Goal: Task Accomplishment & Management: Manage account settings

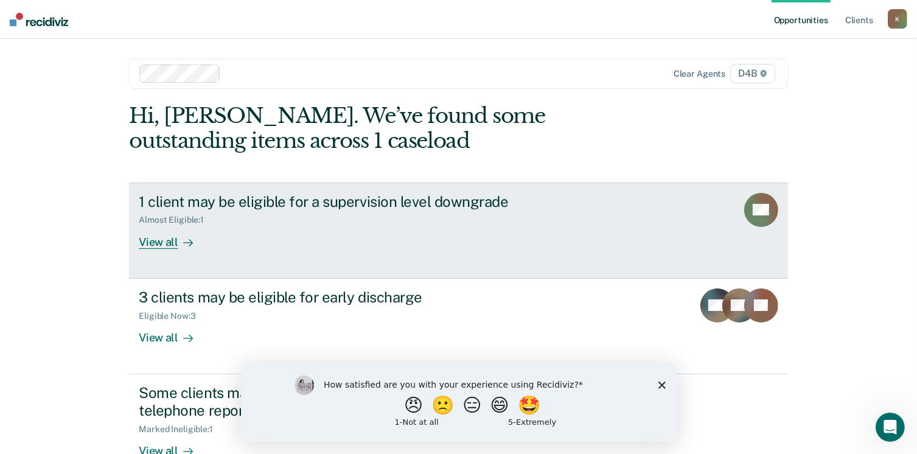
click at [333, 193] on div "1 client may be eligible for a supervision level downgrade" at bounding box center [352, 202] width 427 height 18
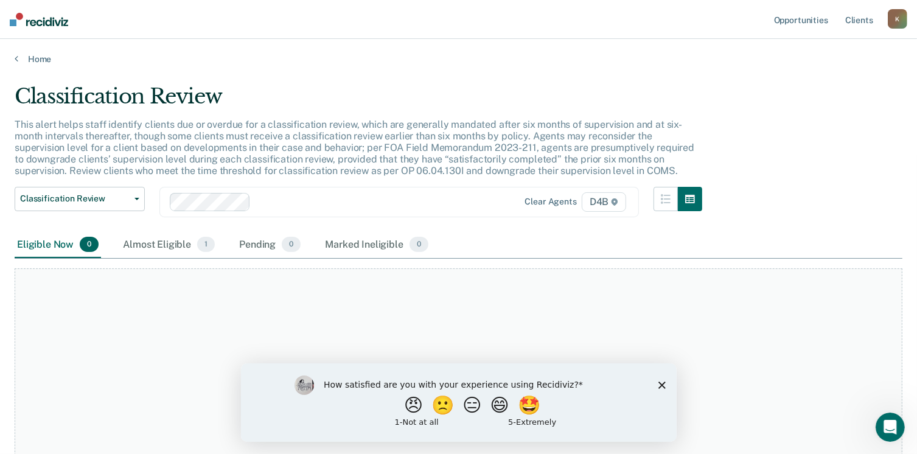
click at [658, 389] on div "How satisfied are you with your experience using Recidiviz? 😠 🙁 😑 😄 🤩 1 - Not a…" at bounding box center [458, 402] width 436 height 78
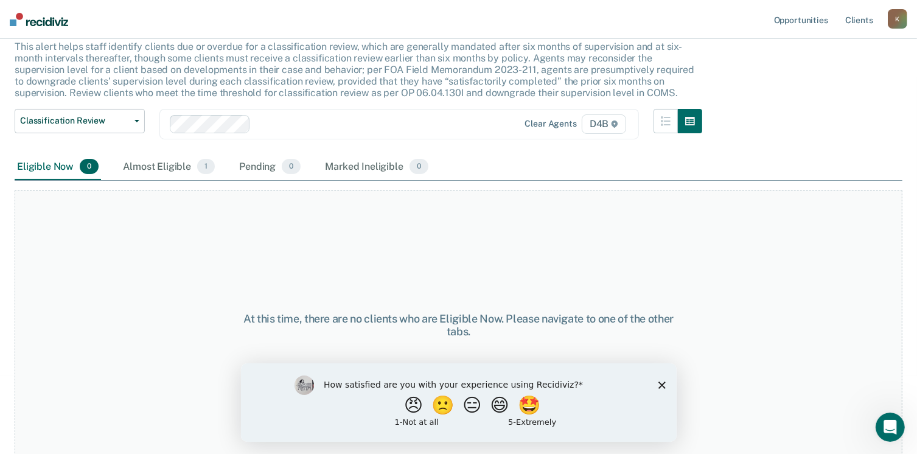
scroll to position [82, 0]
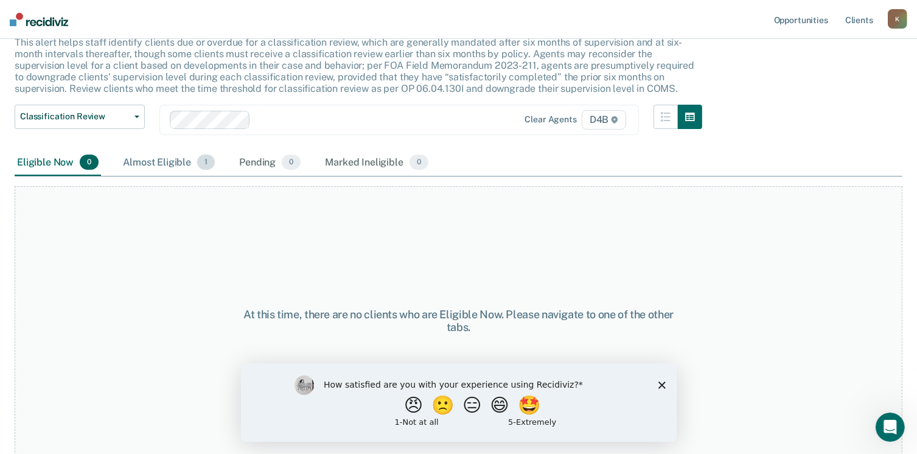
click at [168, 161] on div "Almost Eligible 1" at bounding box center [168, 163] width 97 height 27
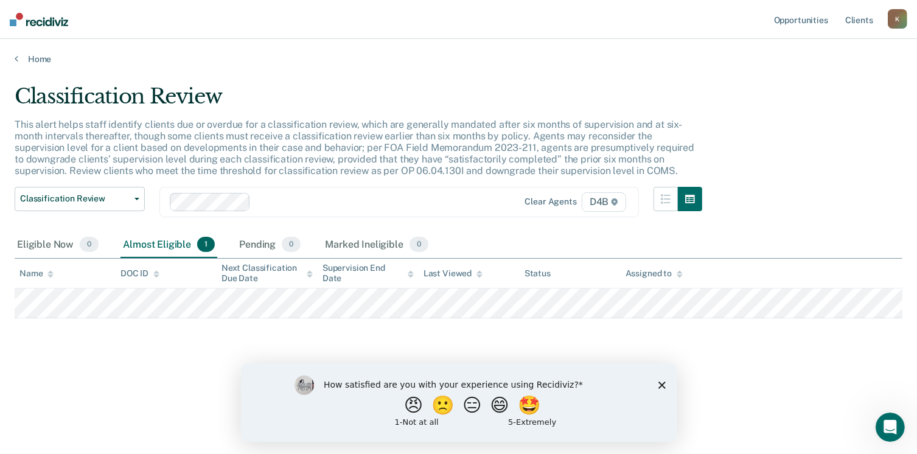
scroll to position [0, 0]
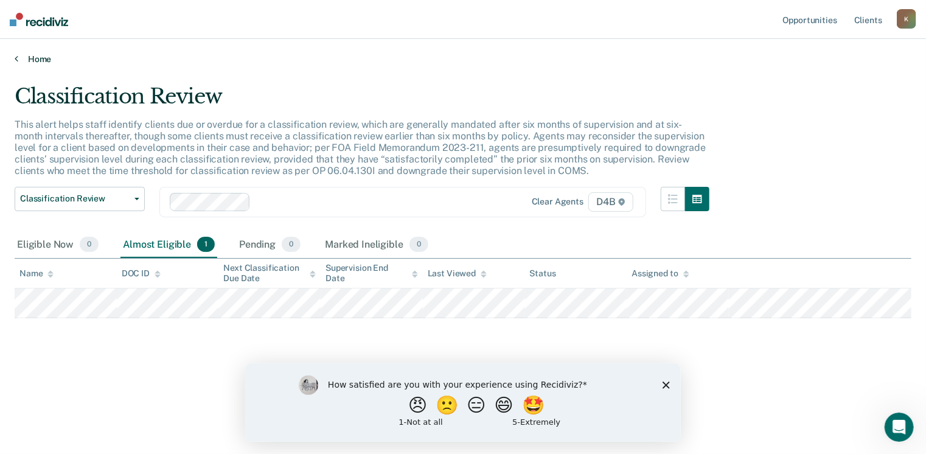
click at [51, 57] on link "Home" at bounding box center [463, 59] width 897 height 11
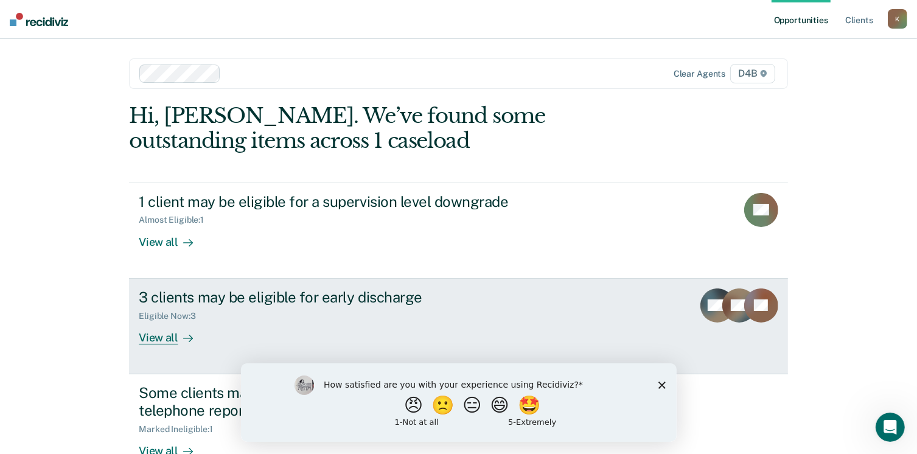
click at [367, 292] on div "3 clients may be eligible for early discharge" at bounding box center [352, 297] width 427 height 18
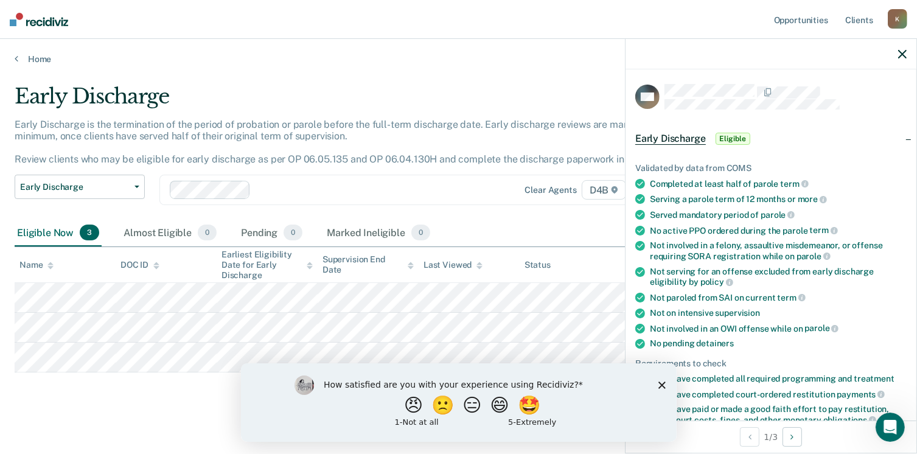
click at [665, 387] on div "How satisfied are you with your experience using Recidiviz? 😠 🙁 😑 😄 🤩 1 - Not a…" at bounding box center [458, 402] width 436 height 78
click at [663, 385] on icon "Close survey" at bounding box center [661, 384] width 7 height 7
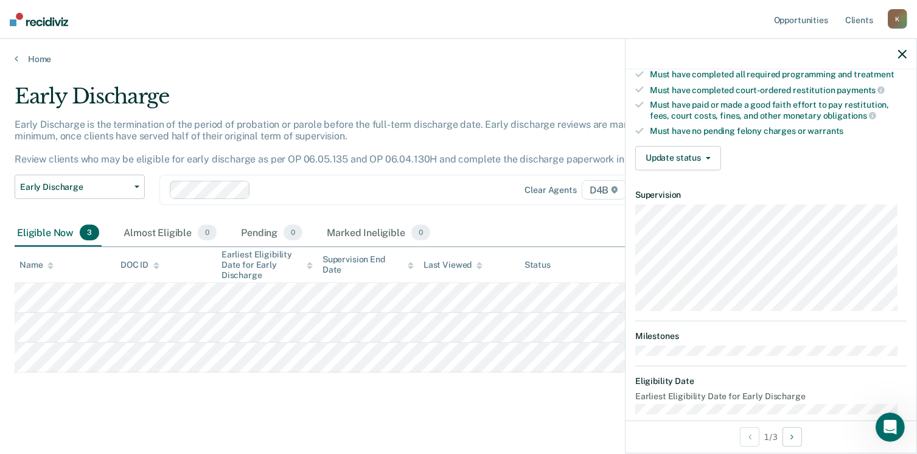
scroll to position [316, 0]
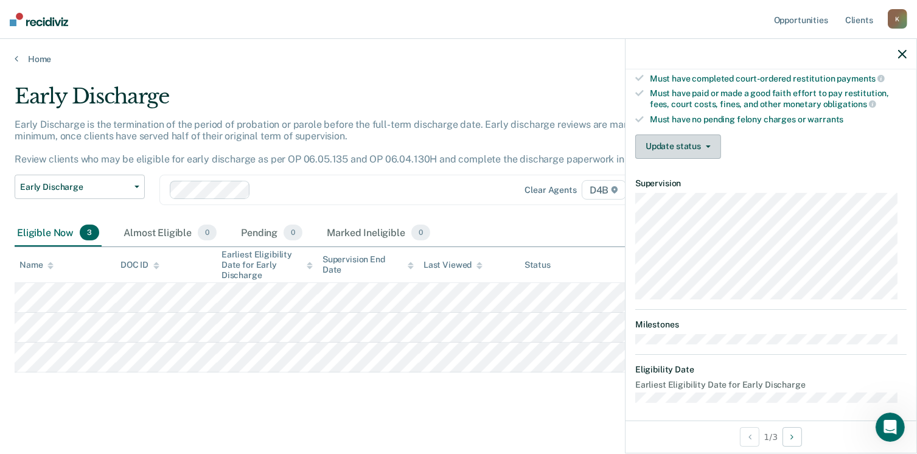
click at [679, 134] on button "Update status" at bounding box center [678, 146] width 86 height 24
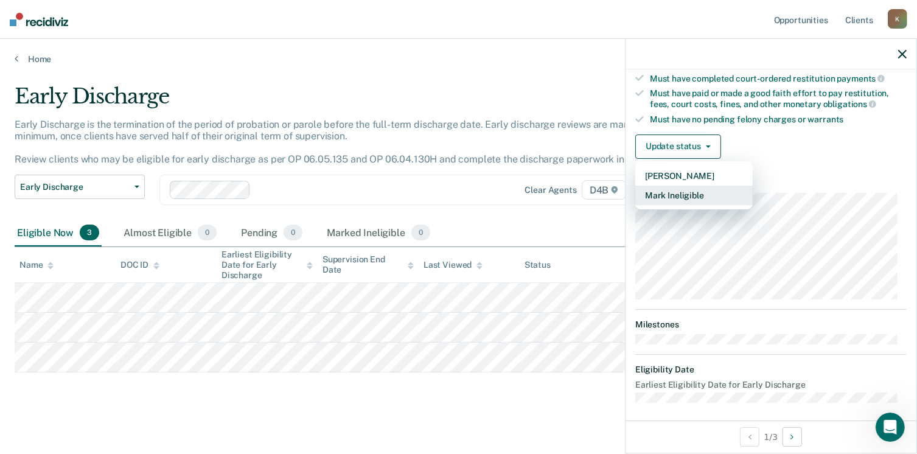
click at [694, 186] on button "Mark Ineligible" at bounding box center [693, 195] width 117 height 19
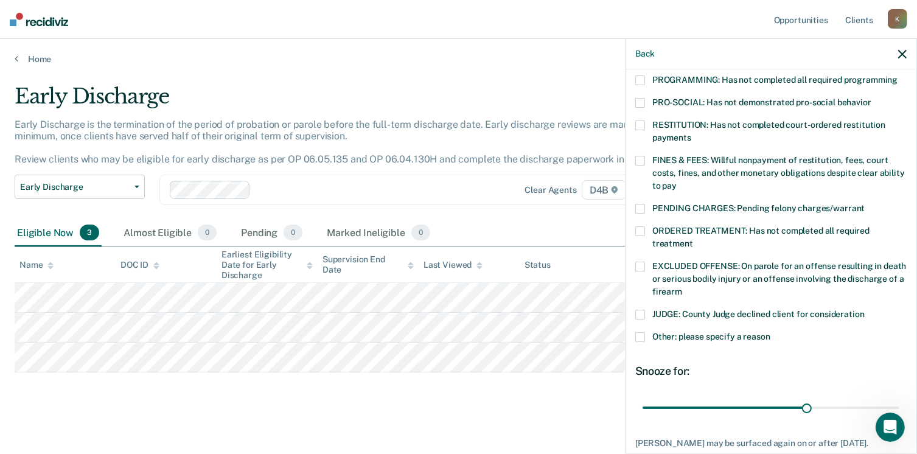
scroll to position [255, 0]
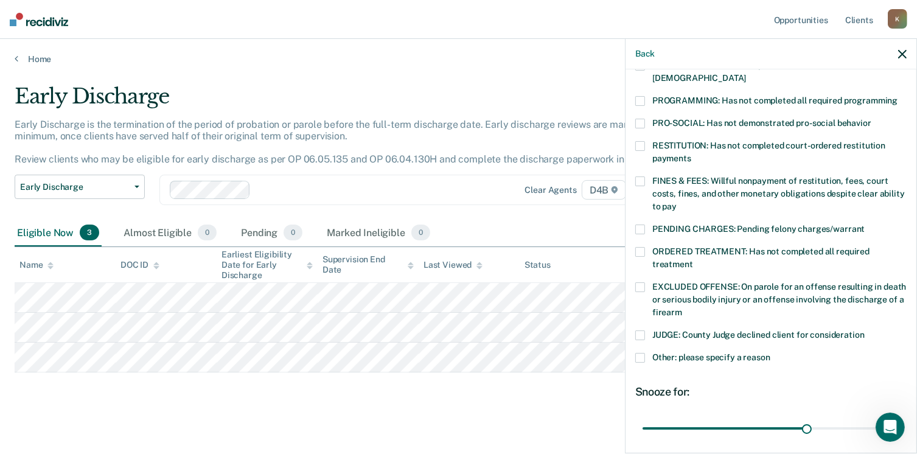
click at [646, 353] on label "Other: please specify a reason" at bounding box center [770, 359] width 271 height 13
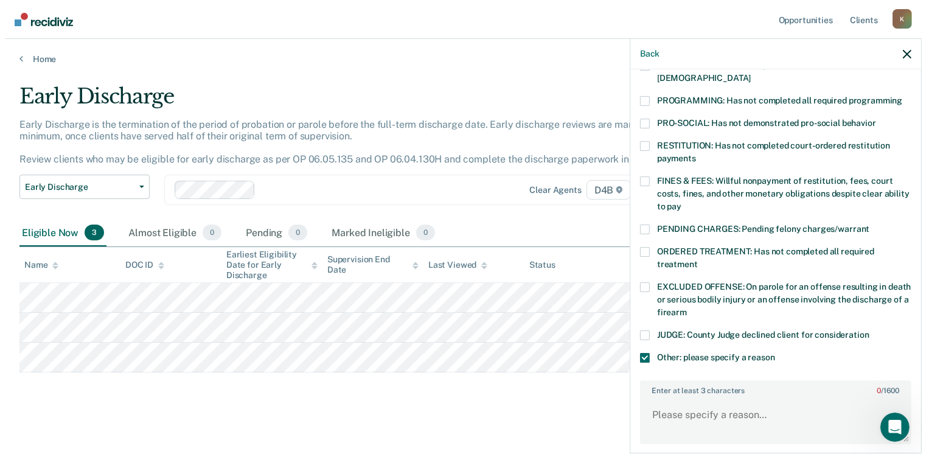
scroll to position [377, 0]
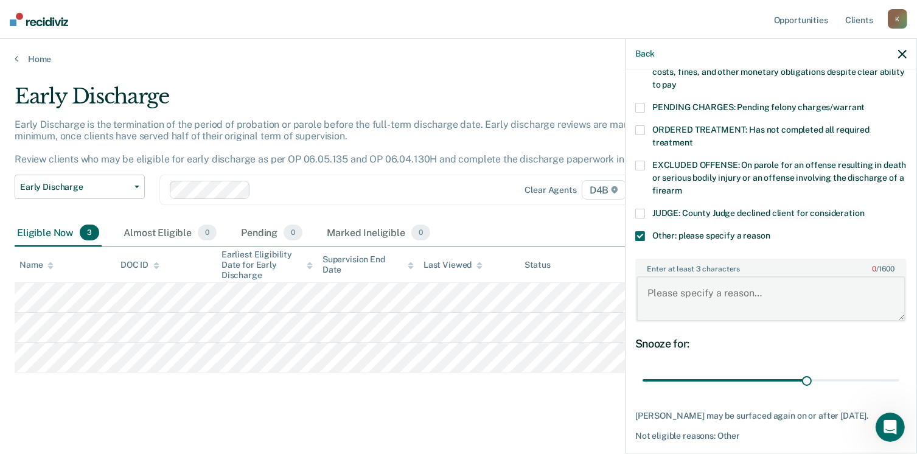
click at [683, 284] on textarea "Enter at least 3 characters 0 / 1600" at bounding box center [770, 298] width 269 height 45
type textarea "Interstate and sending state does not discharge early."
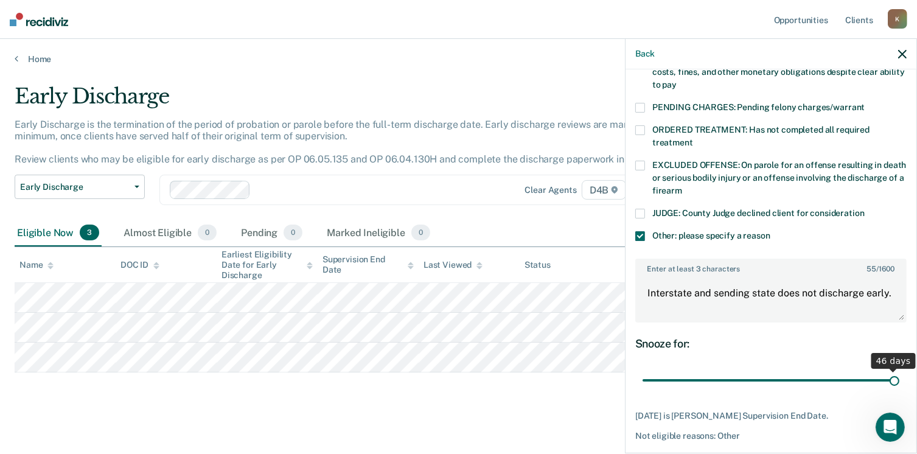
drag, startPoint x: 803, startPoint y: 367, endPoint x: 941, endPoint y: 372, distance: 138.2
type input "46"
click at [899, 372] on input "range" at bounding box center [770, 380] width 257 height 21
click at [667, 451] on button "Save" at bounding box center [674, 463] width 78 height 25
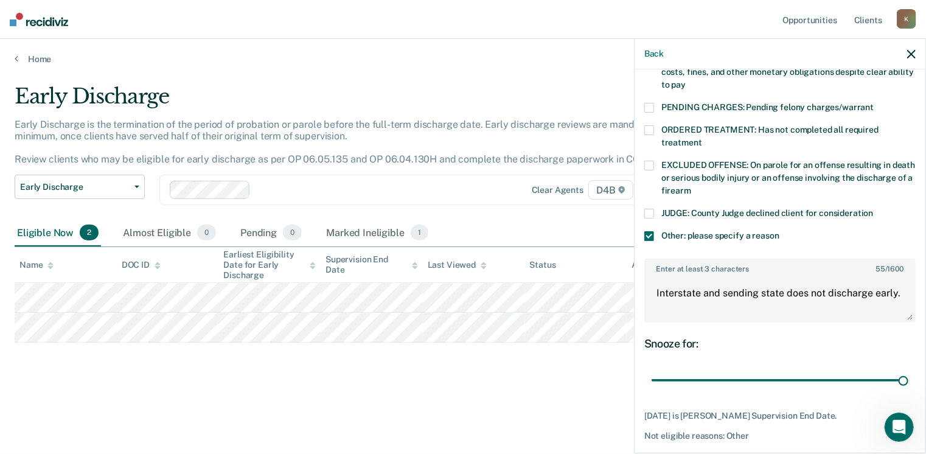
scroll to position [316, 0]
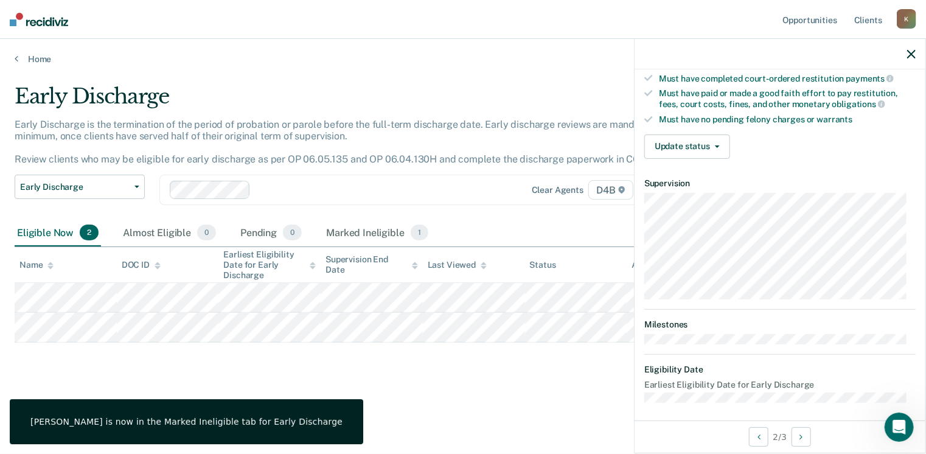
click at [908, 55] on icon "button" at bounding box center [911, 54] width 9 height 9
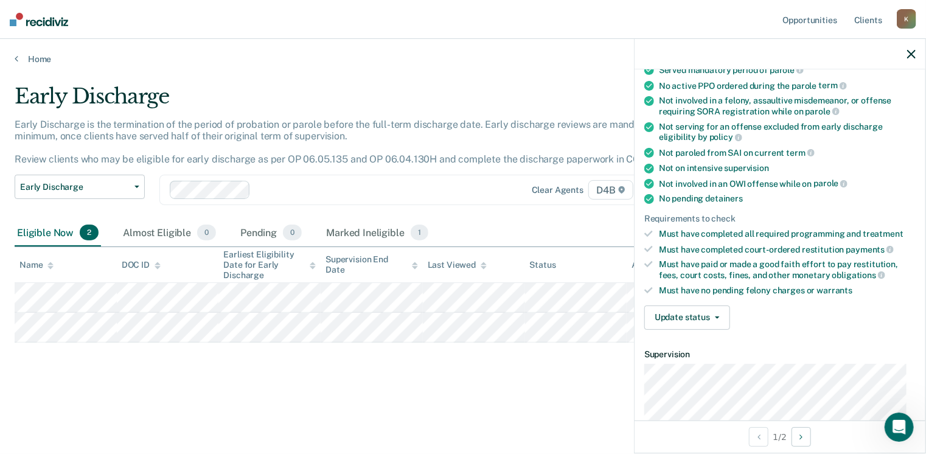
scroll to position [243, 0]
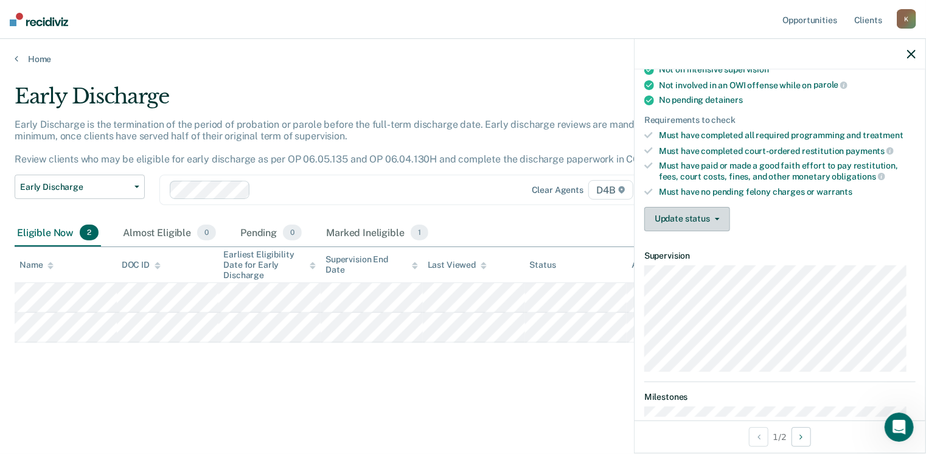
click at [698, 218] on button "Update status" at bounding box center [687, 219] width 86 height 24
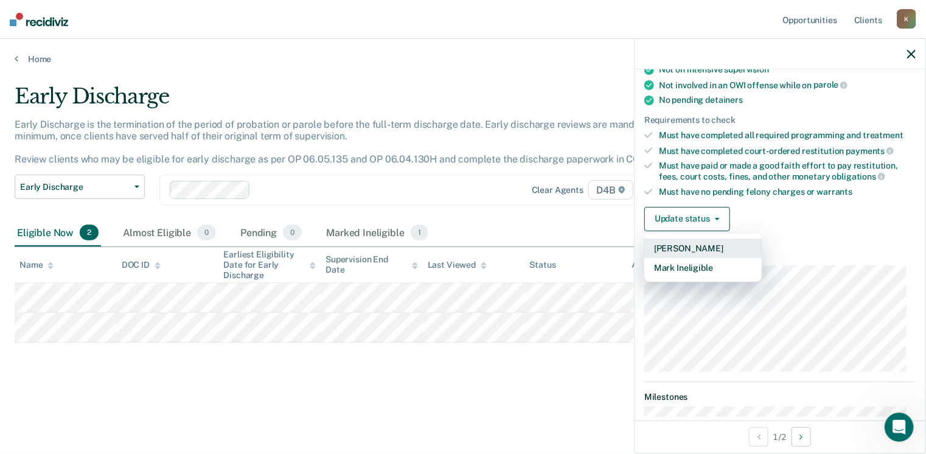
click at [696, 240] on button "[PERSON_NAME]" at bounding box center [702, 247] width 117 height 19
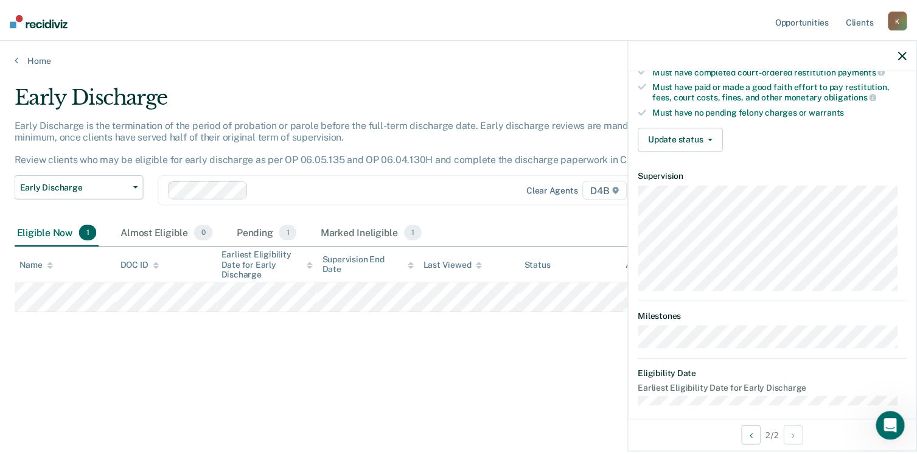
scroll to position [329, 0]
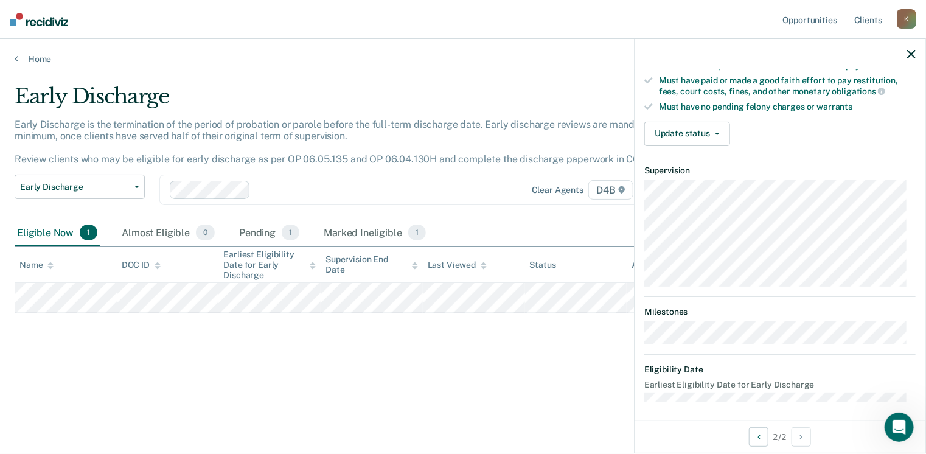
click at [580, 402] on main "Early Discharge Early Discharge is the termination of the period of probation o…" at bounding box center [463, 257] width 926 height 386
click at [700, 129] on button "Update status" at bounding box center [687, 134] width 86 height 24
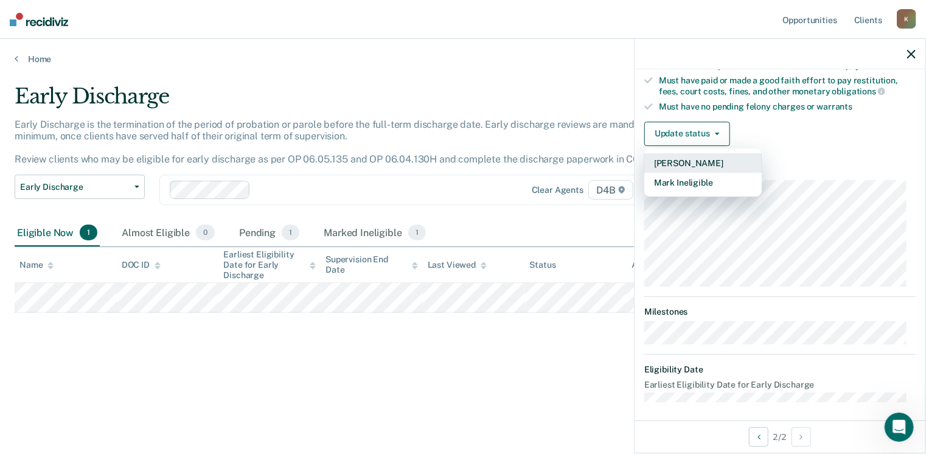
click at [704, 159] on button "[PERSON_NAME]" at bounding box center [702, 162] width 117 height 19
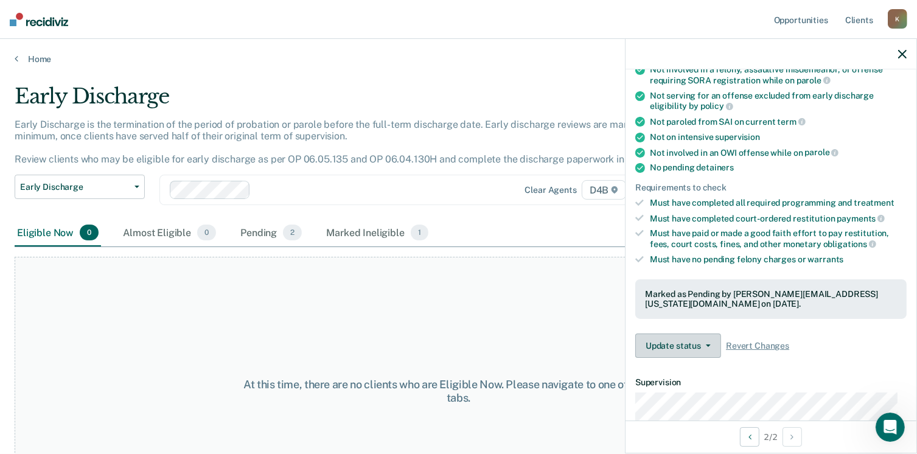
scroll to position [83, 0]
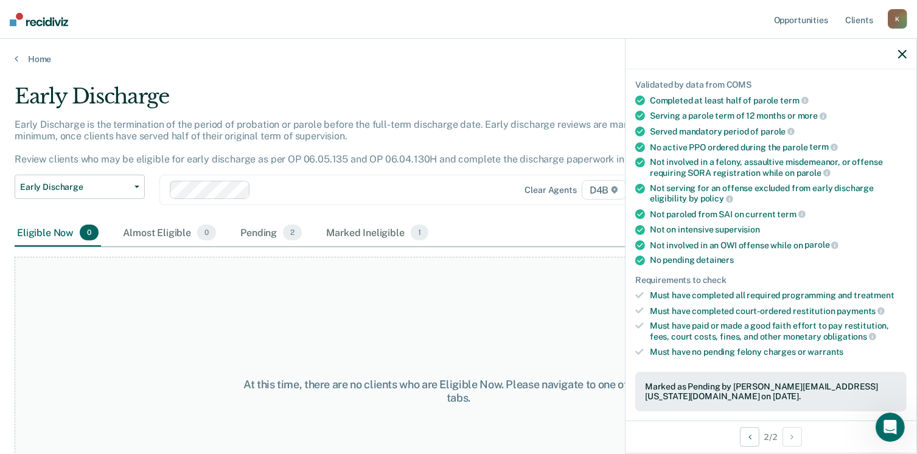
click at [350, 283] on div "At this time, there are no clients who are Eligible Now. Please navigate to one…" at bounding box center [459, 391] width 888 height 269
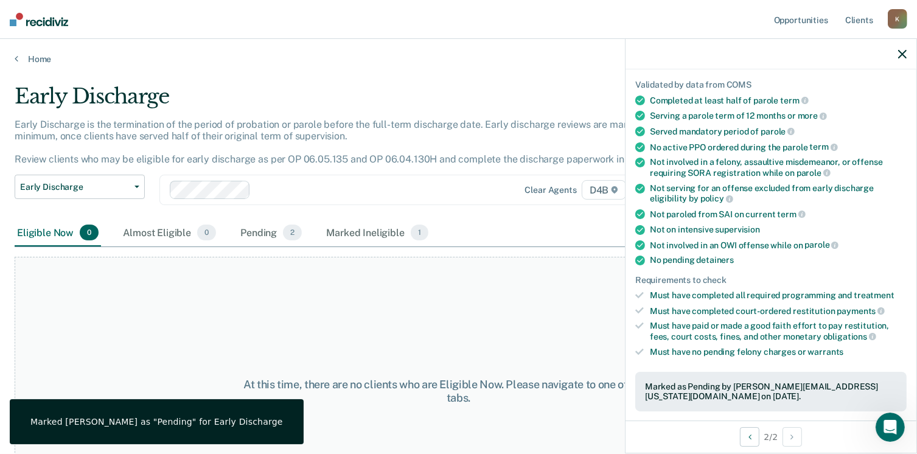
click at [353, 186] on div at bounding box center [373, 190] width 234 height 14
click at [37, 61] on link "Home" at bounding box center [459, 59] width 888 height 11
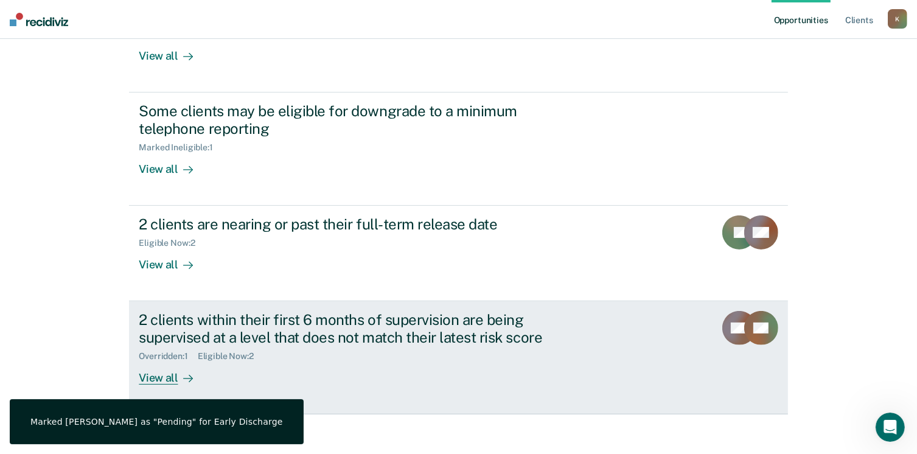
scroll to position [290, 0]
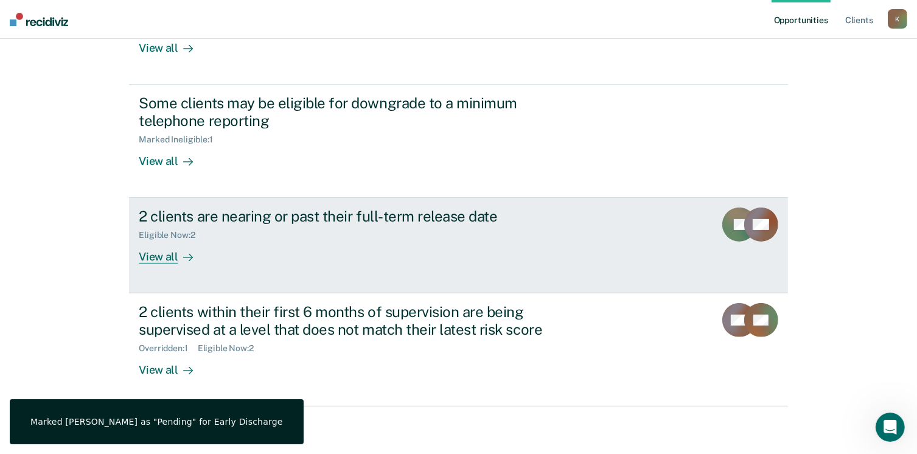
click at [419, 222] on div "2 clients are nearing or past their full-term release date" at bounding box center [352, 216] width 427 height 18
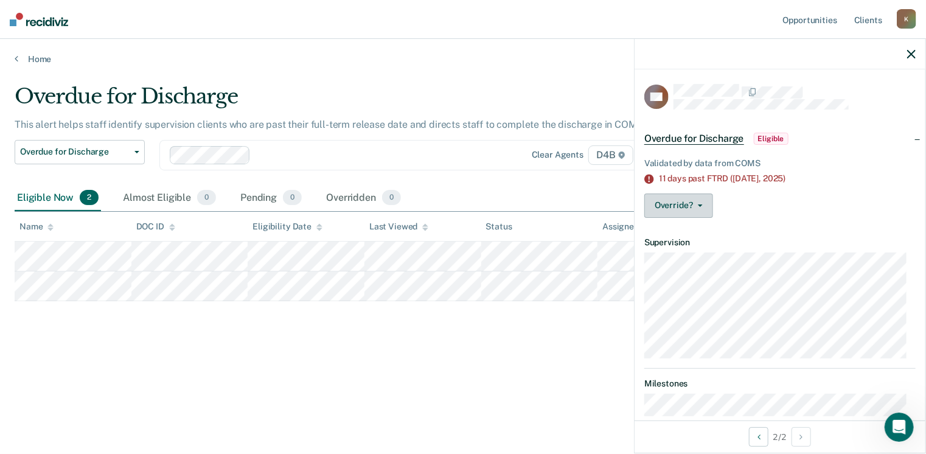
click at [688, 204] on button "Override?" at bounding box center [678, 205] width 69 height 24
click at [770, 214] on div "Override? [PERSON_NAME] Mark Overridden" at bounding box center [779, 205] width 271 height 24
click at [686, 212] on button "Override?" at bounding box center [678, 205] width 69 height 24
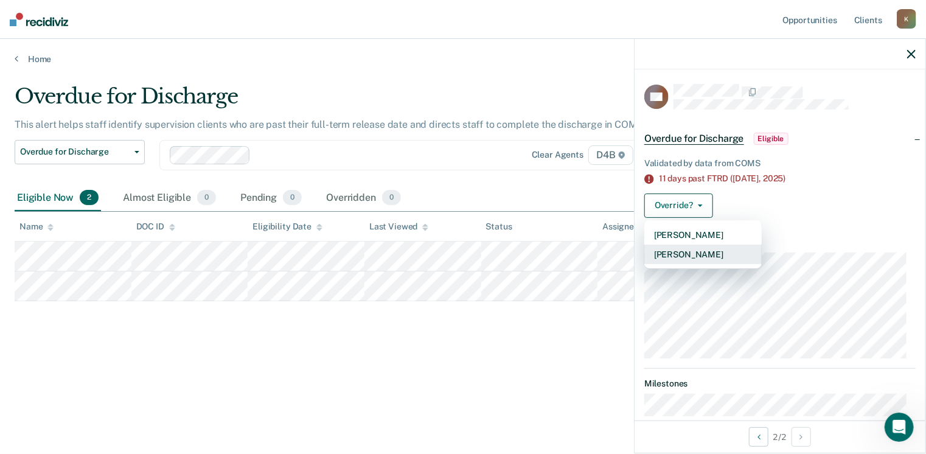
click at [703, 259] on button "[PERSON_NAME]" at bounding box center [702, 254] width 117 height 19
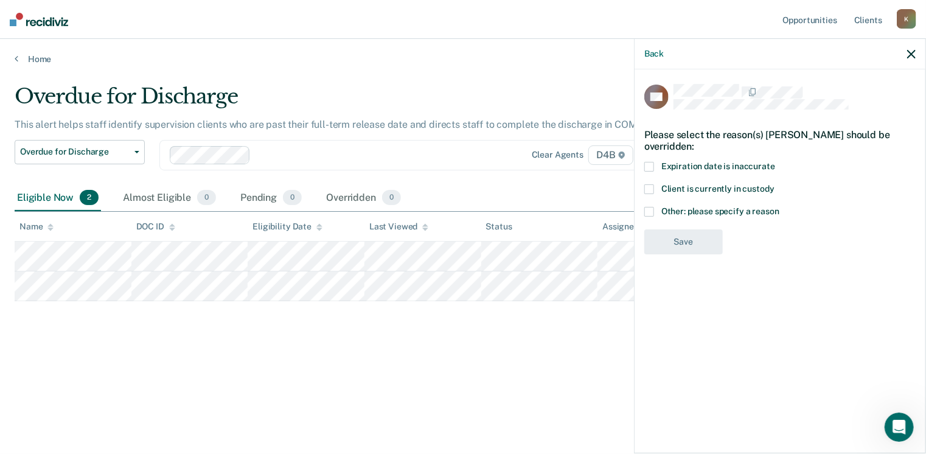
click at [652, 164] on span at bounding box center [649, 167] width 10 height 10
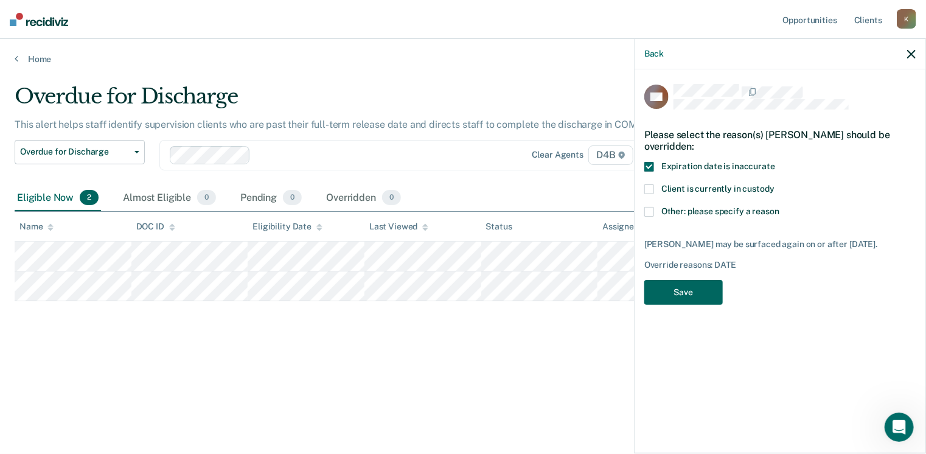
click at [694, 292] on button "Save" at bounding box center [683, 292] width 78 height 25
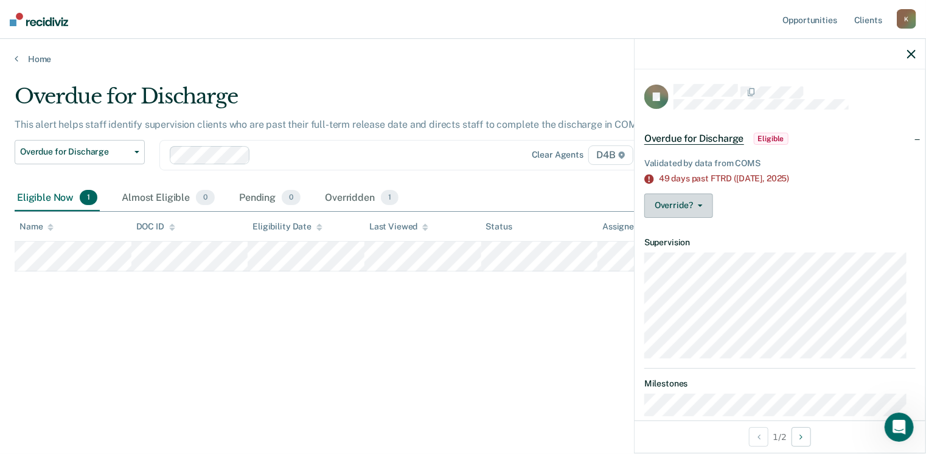
click at [685, 207] on button "Override?" at bounding box center [678, 205] width 69 height 24
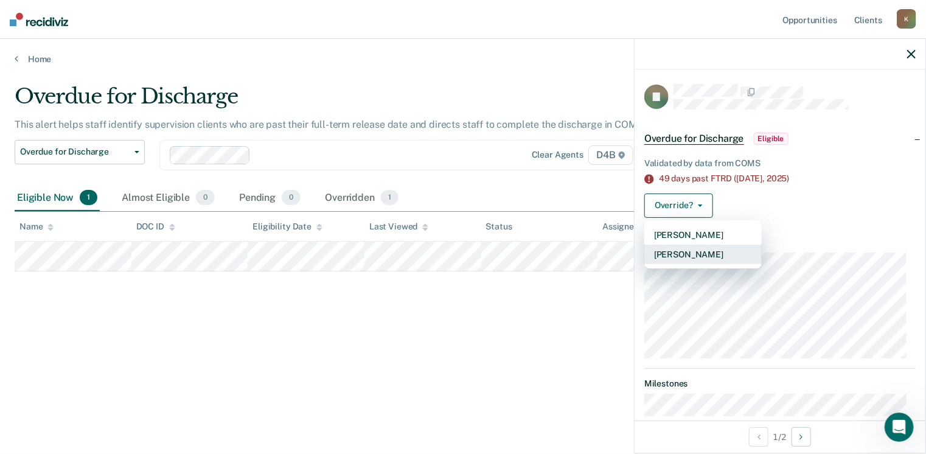
click at [703, 251] on button "[PERSON_NAME]" at bounding box center [702, 254] width 117 height 19
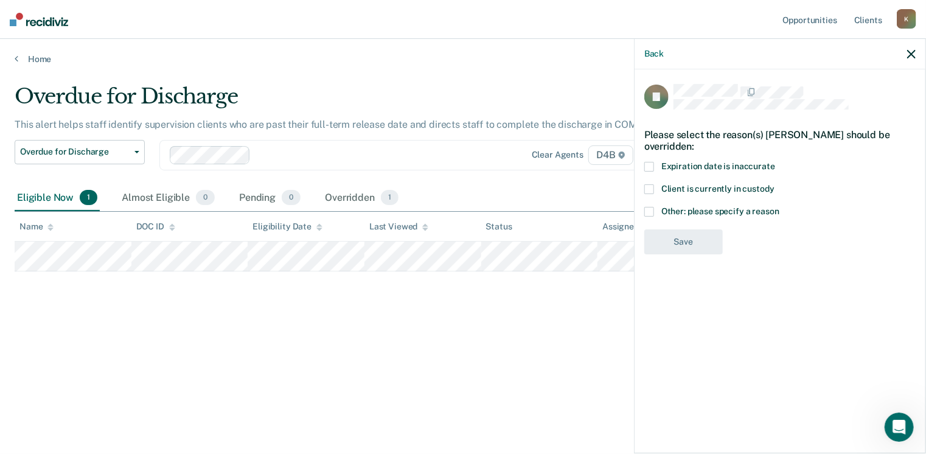
click at [653, 164] on span at bounding box center [649, 167] width 10 height 10
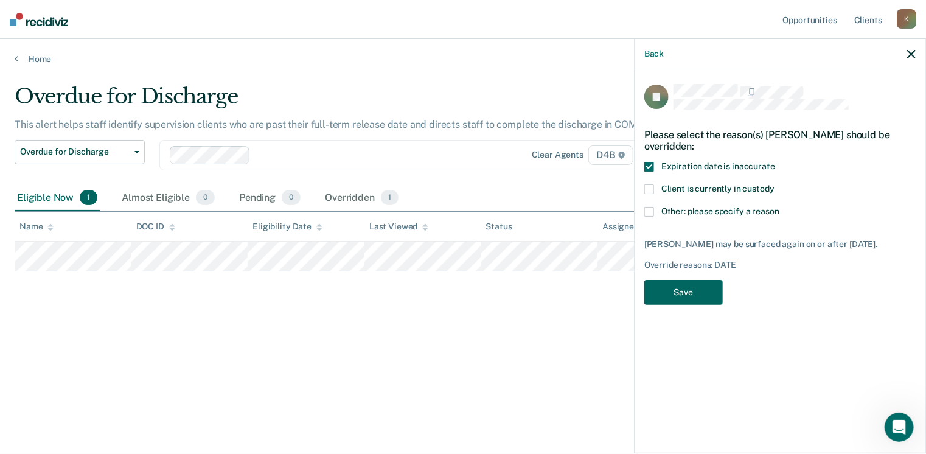
click at [701, 290] on button "Save" at bounding box center [683, 292] width 78 height 25
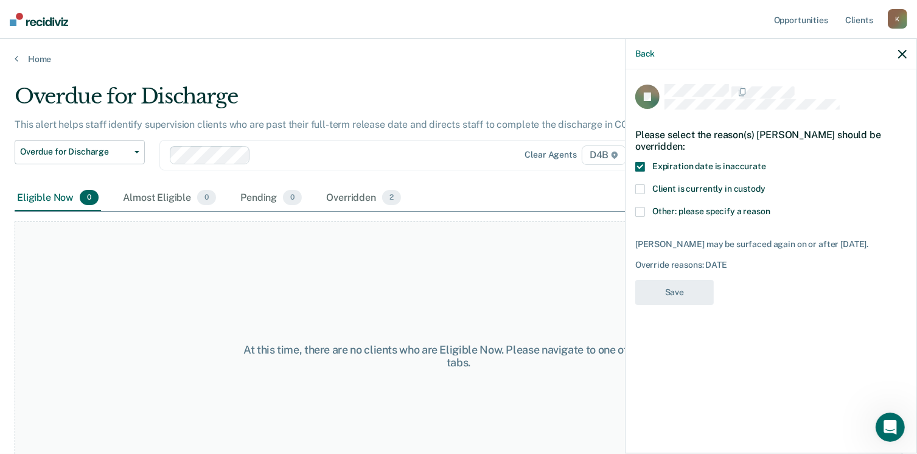
click at [902, 54] on icon "button" at bounding box center [902, 54] width 9 height 9
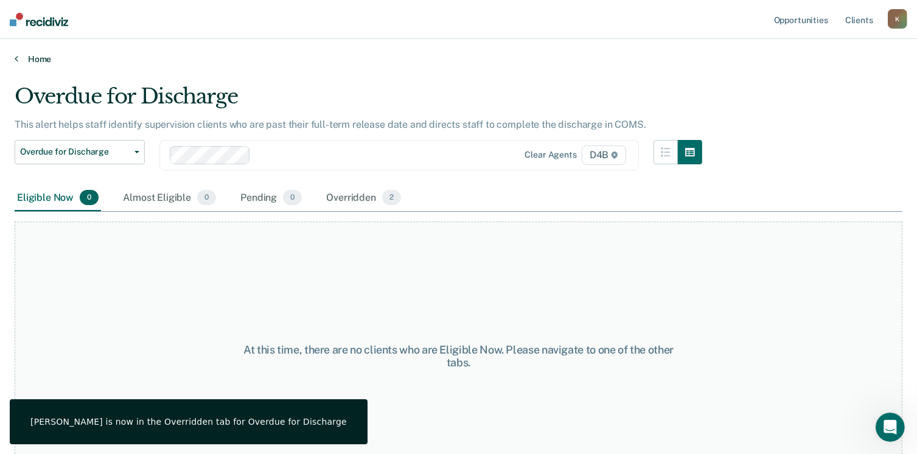
click at [32, 61] on link "Home" at bounding box center [459, 59] width 888 height 11
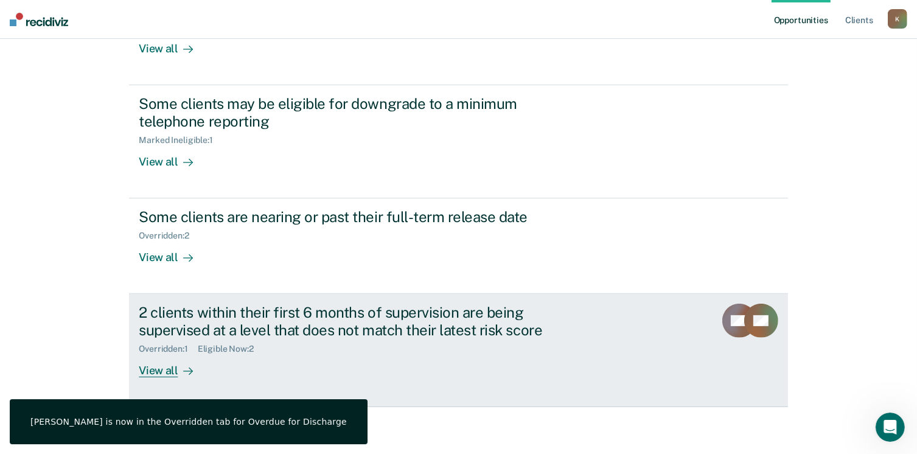
scroll to position [290, 0]
click at [369, 324] on div "2 clients within their first 6 months of supervision are being supervised at a …" at bounding box center [352, 320] width 427 height 35
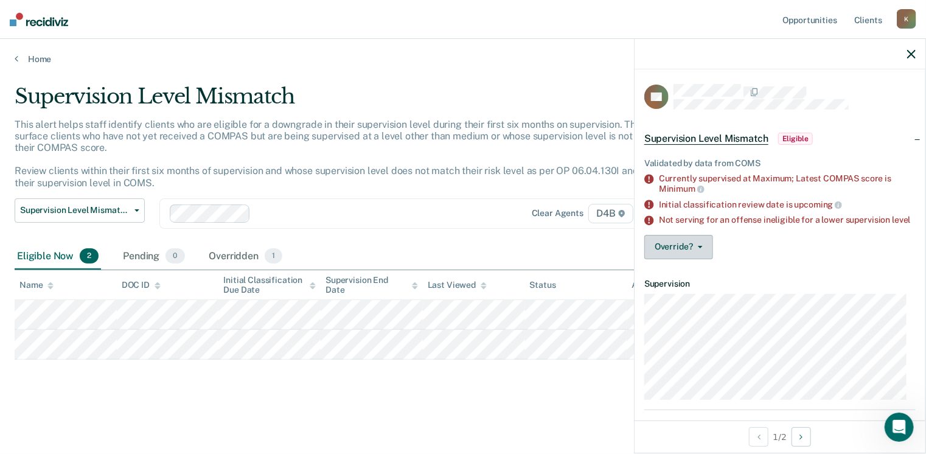
click at [685, 259] on button "Override?" at bounding box center [678, 247] width 69 height 24
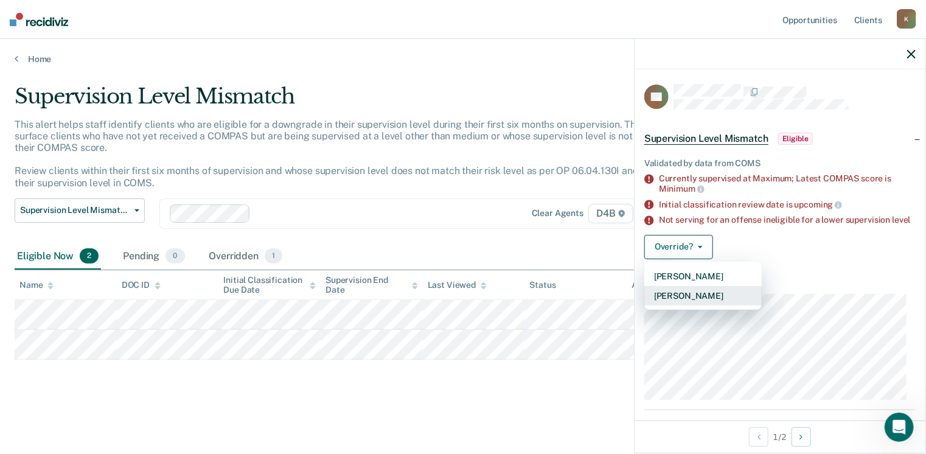
click at [702, 302] on button "[PERSON_NAME]" at bounding box center [702, 295] width 117 height 19
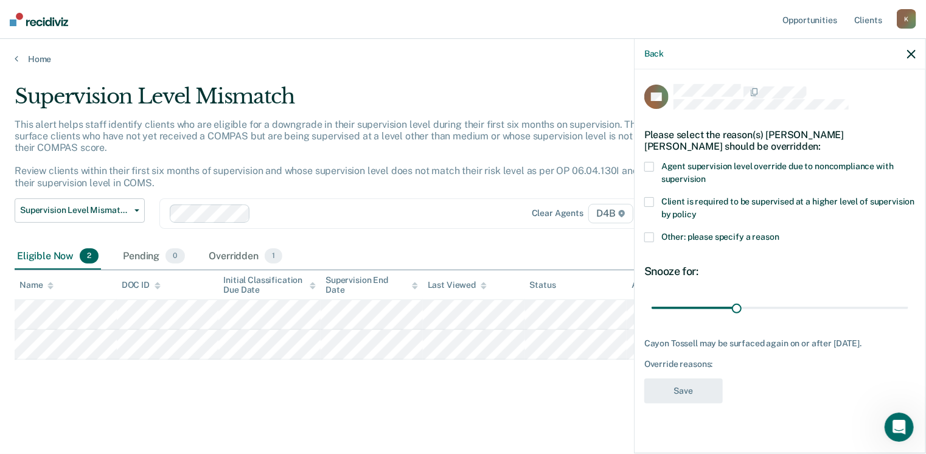
click at [913, 50] on icon "button" at bounding box center [911, 54] width 9 height 9
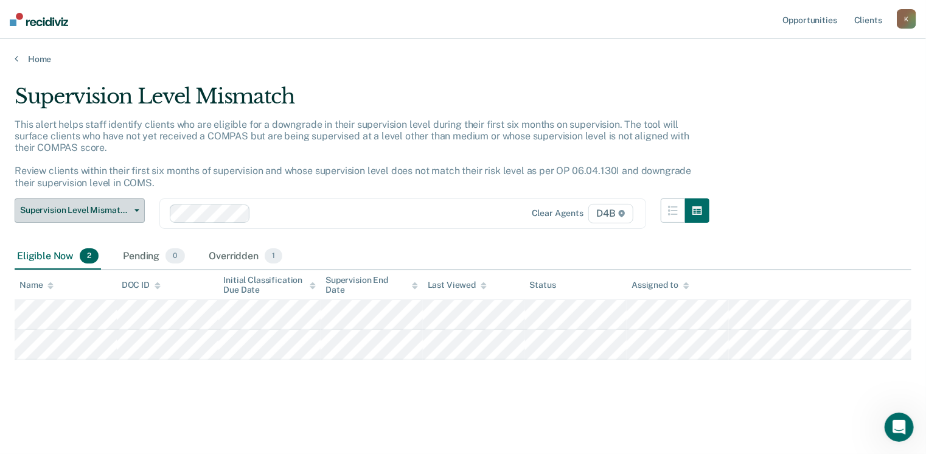
click at [108, 209] on span "Supervision Level Mismatch" at bounding box center [75, 210] width 110 height 10
